Goal: Navigation & Orientation: Find specific page/section

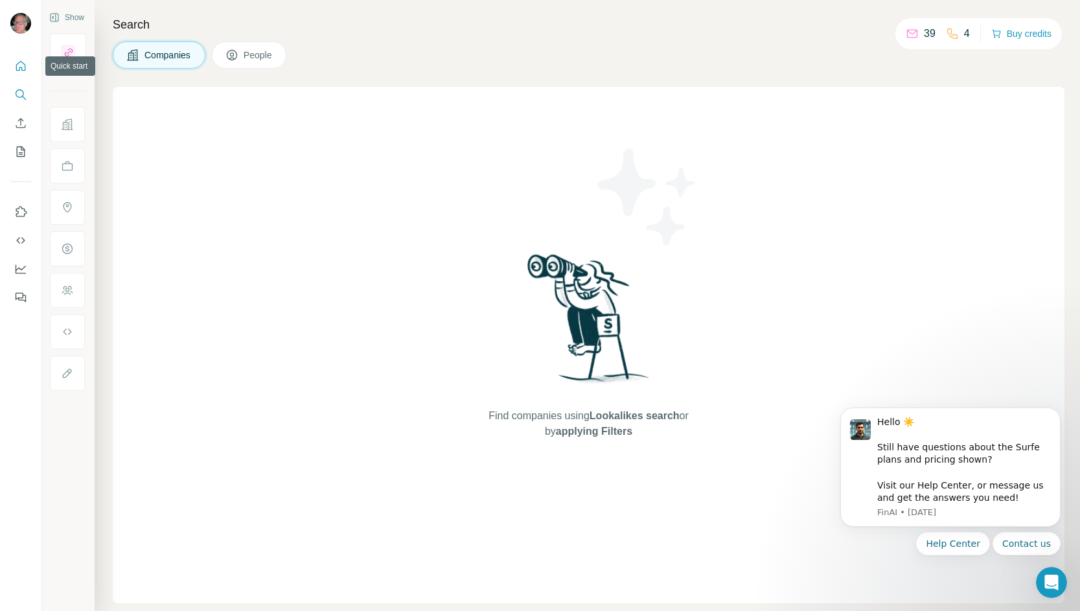
click at [22, 69] on icon "Quick start" at bounding box center [20, 66] width 13 height 13
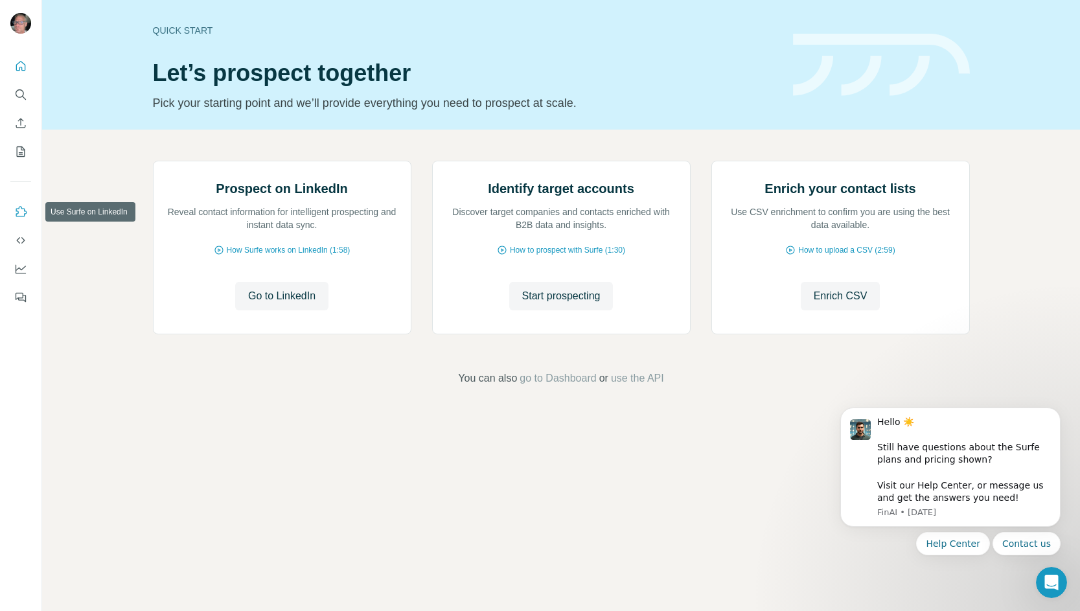
click at [24, 211] on icon "Use Surfe on LinkedIn" at bounding box center [21, 211] width 11 height 10
click at [566, 386] on span "go to Dashboard" at bounding box center [558, 379] width 76 height 16
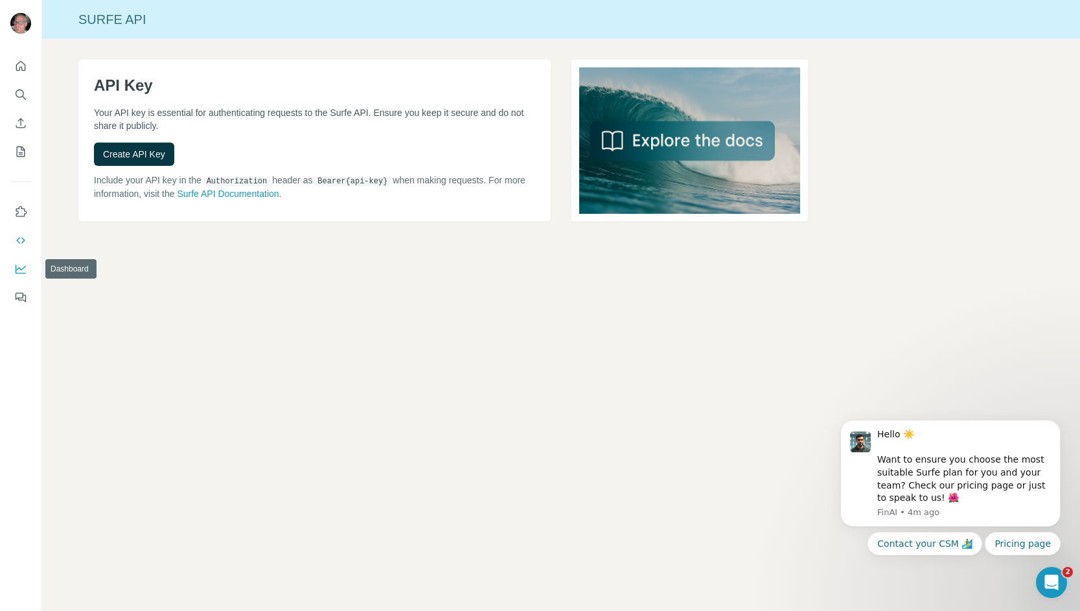
click at [24, 268] on icon "Dashboard" at bounding box center [20, 268] width 13 height 13
